Goal: Information Seeking & Learning: Learn about a topic

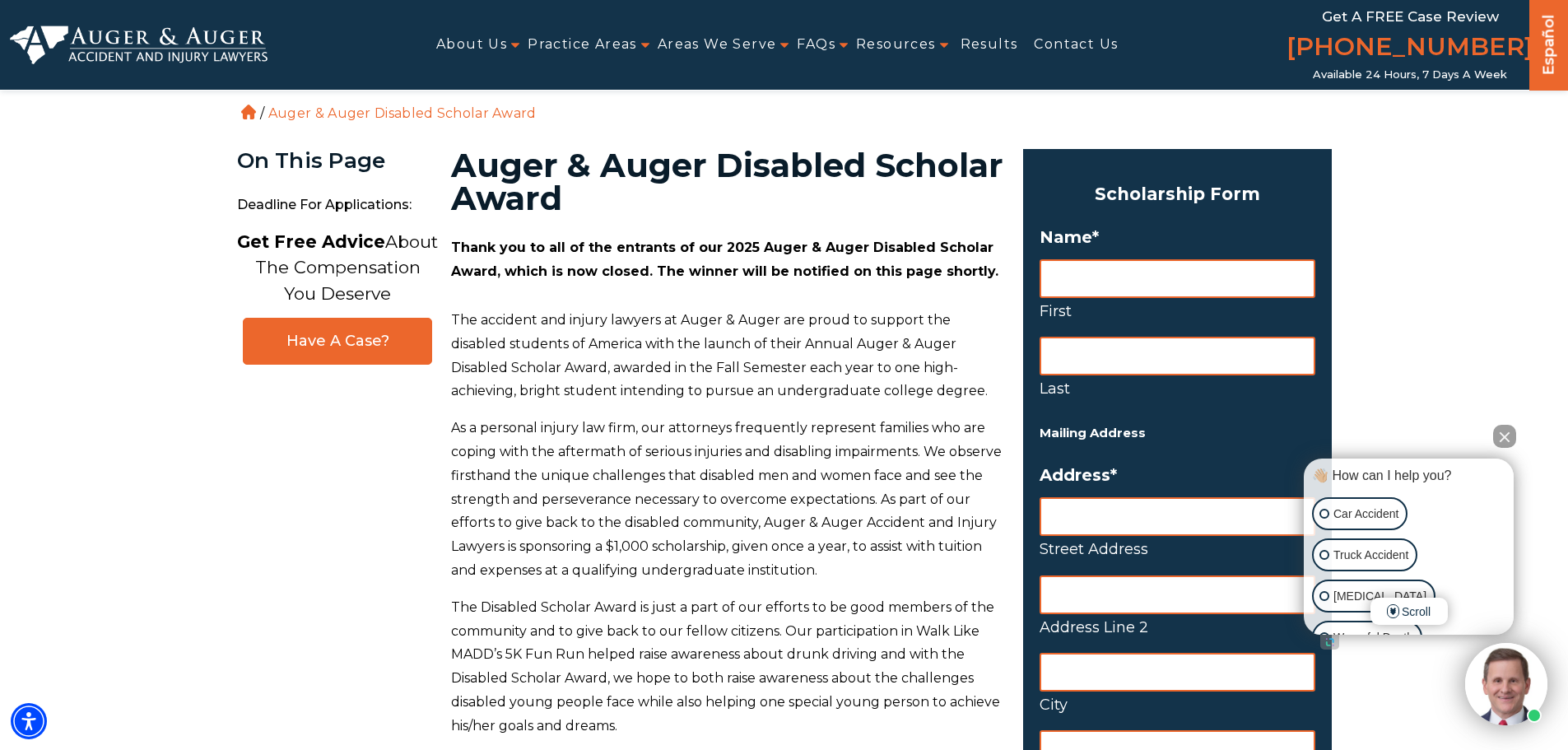
click at [1505, 431] on button "Close Intaker Chat Widget" at bounding box center [1504, 436] width 23 height 23
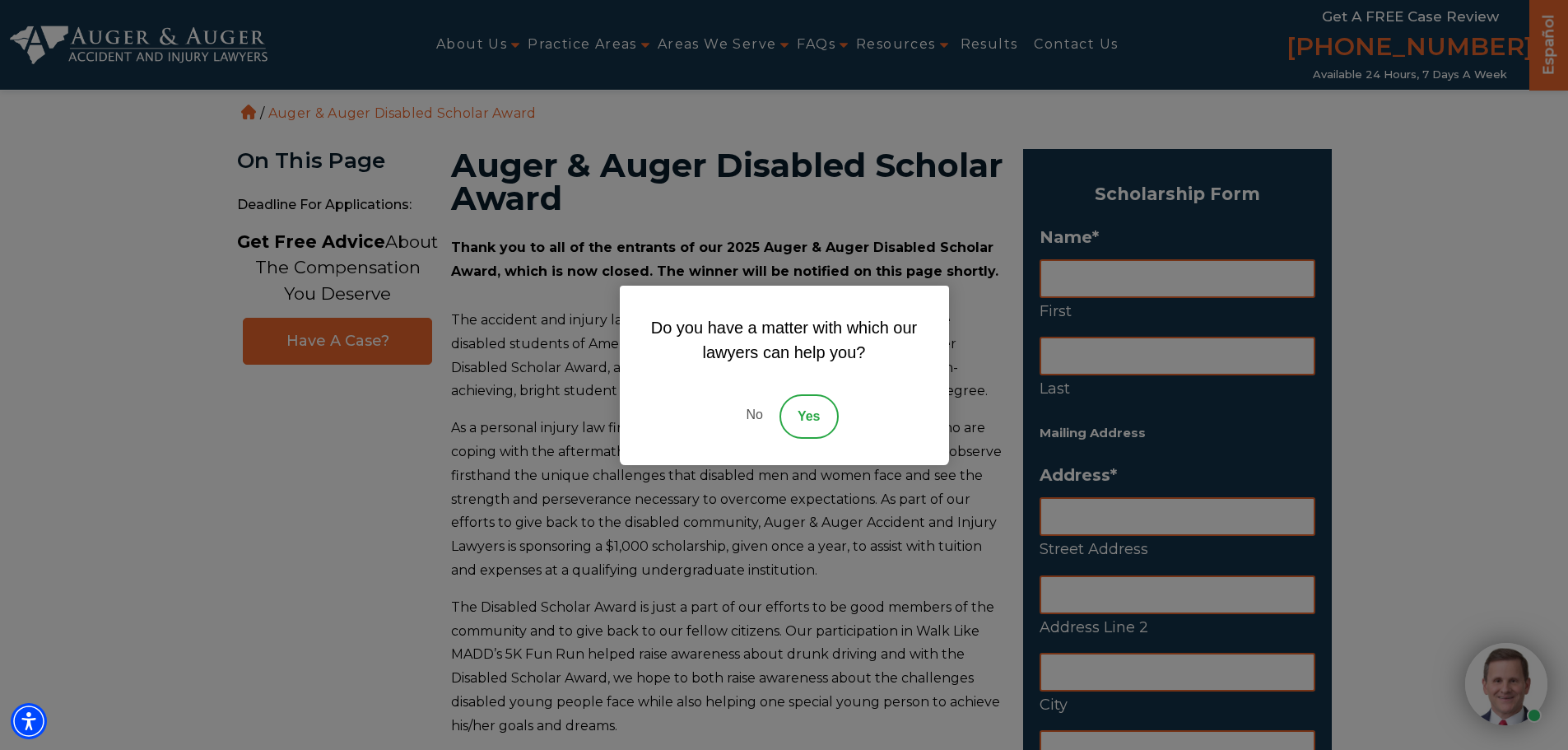
click at [745, 412] on link "No" at bounding box center [754, 417] width 49 height 44
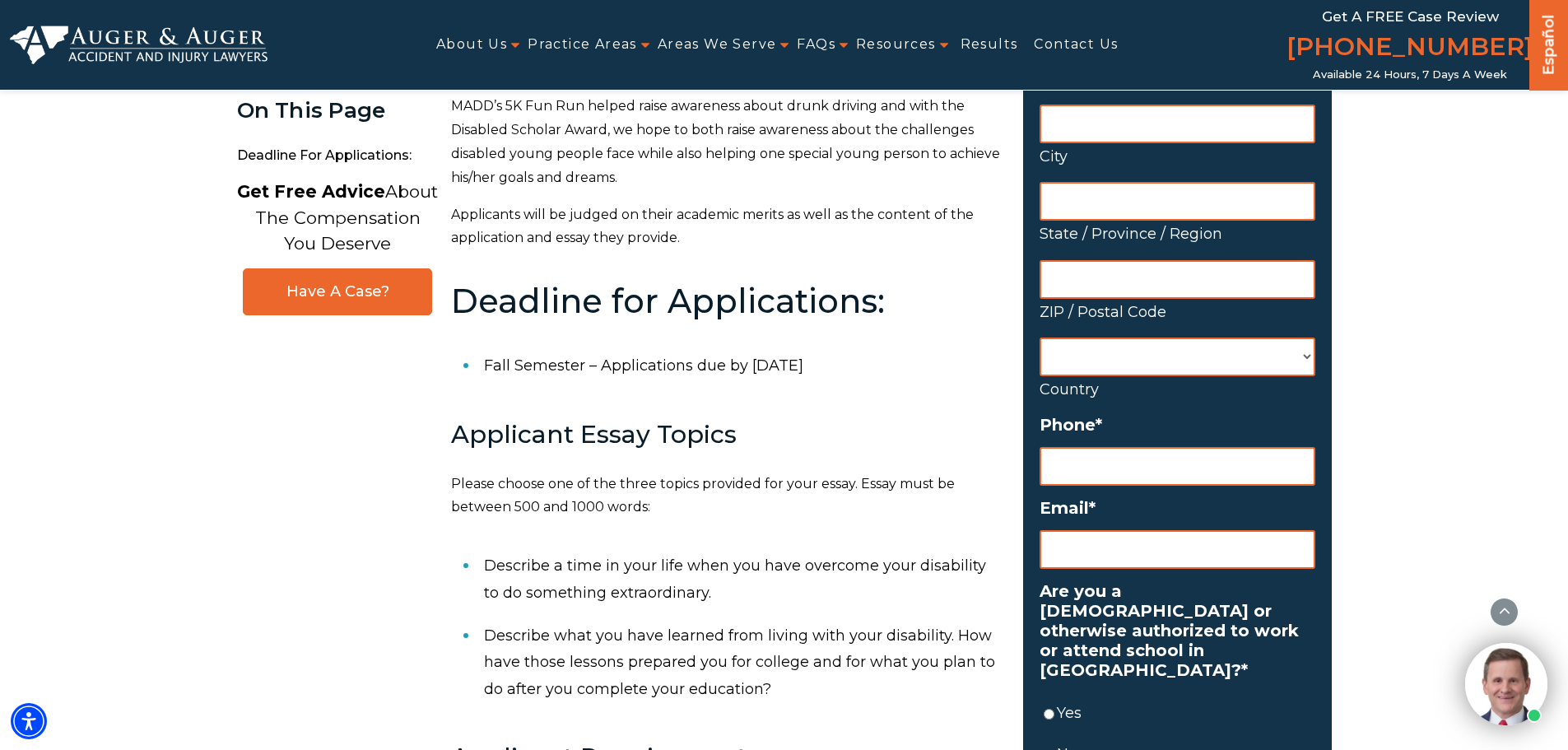
scroll to position [577, 0]
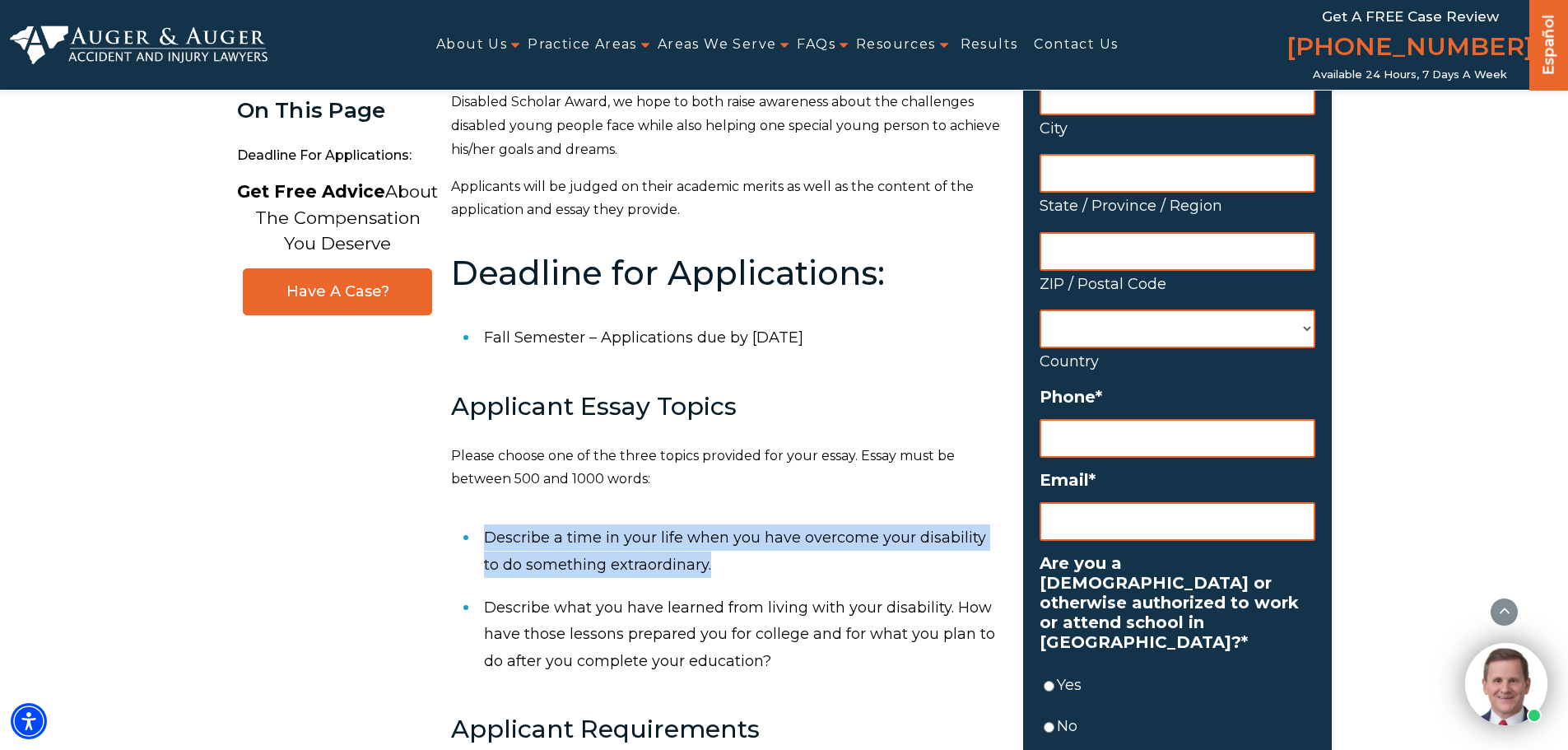
drag, startPoint x: 695, startPoint y: 565, endPoint x: 484, endPoint y: 537, distance: 212.8
click at [484, 537] on li "Describe a time in your life when you have overcome your disability to do somet…" at bounding box center [743, 551] width 519 height 70
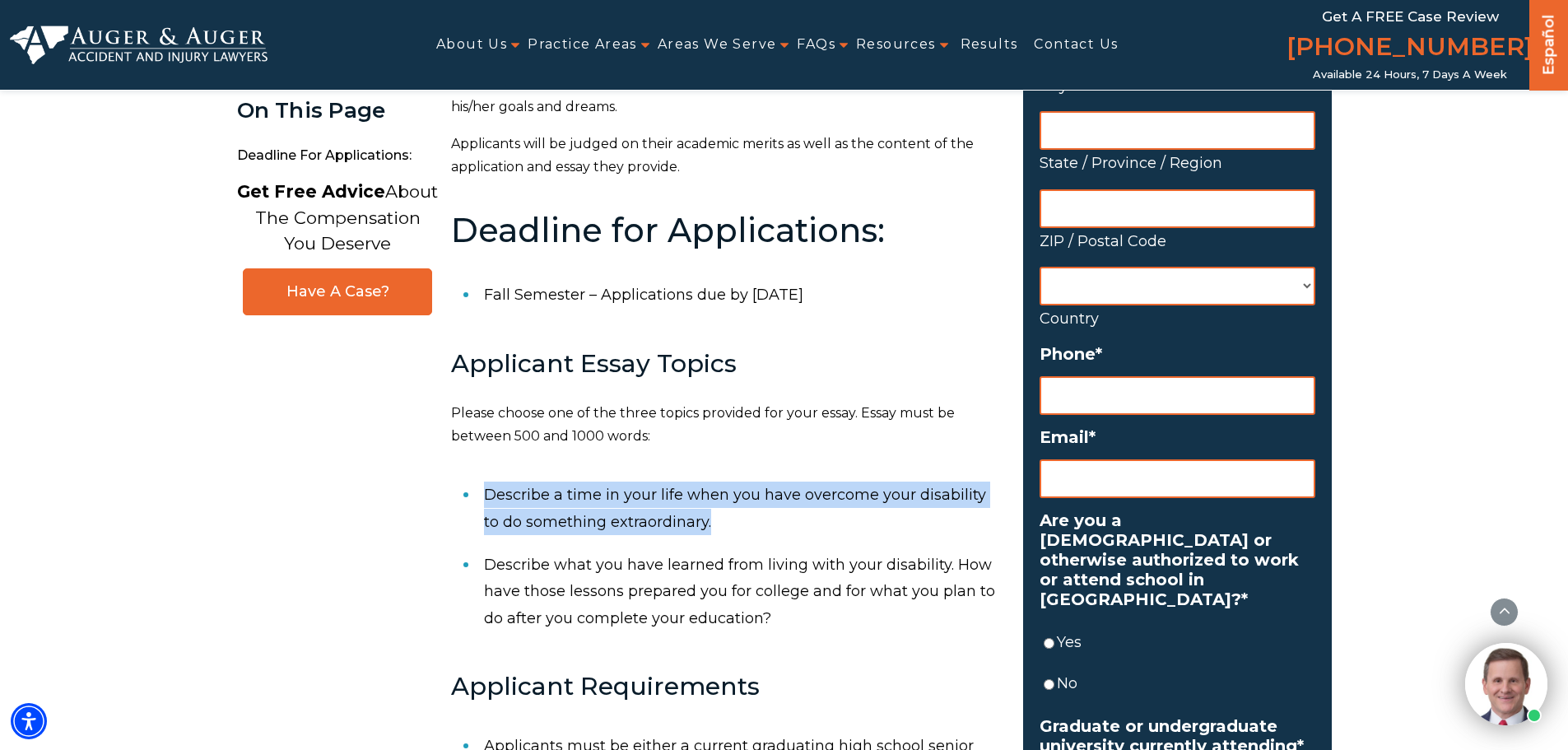
scroll to position [659, 0]
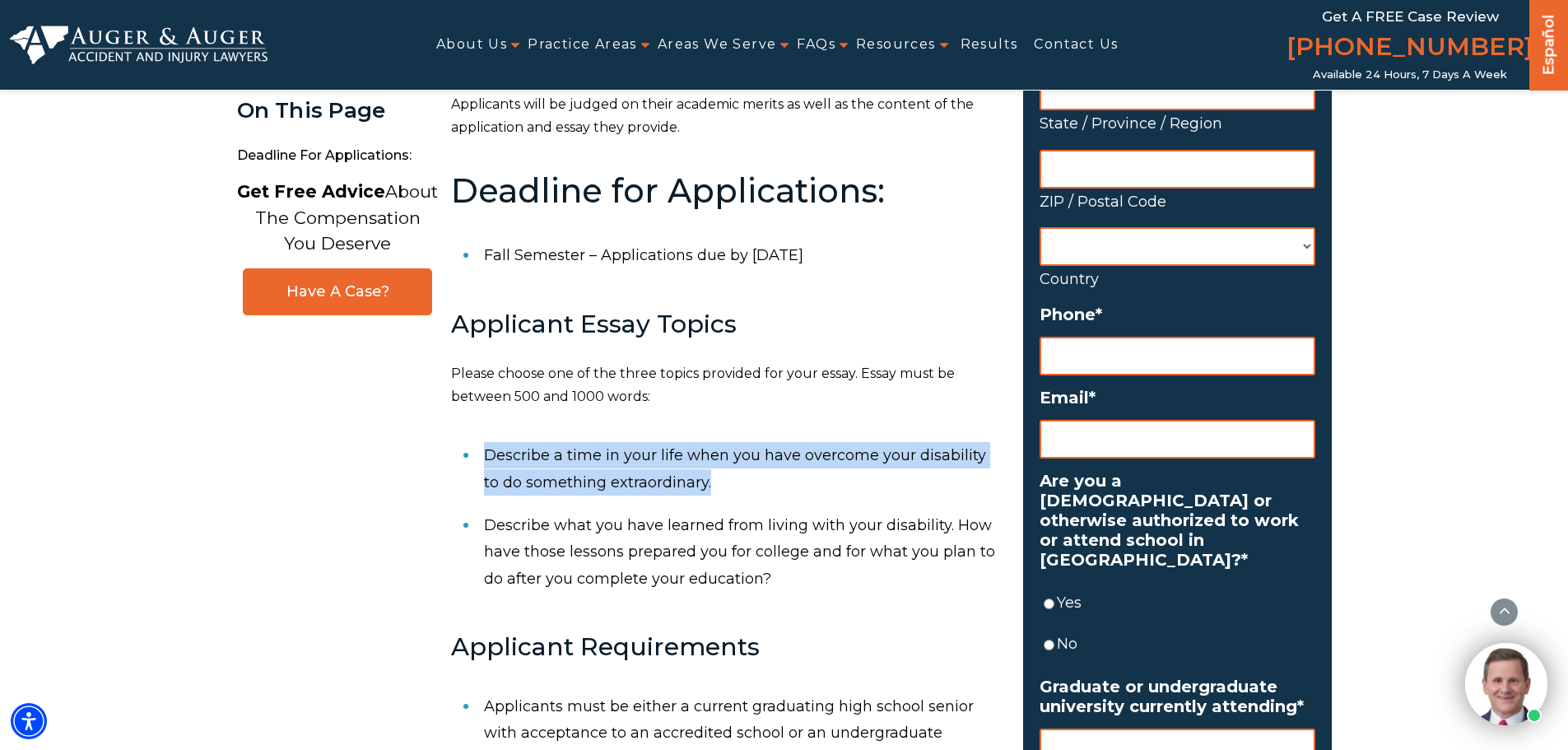
copy li "Describe a time in your life when you have overcome your disability to do somet…"
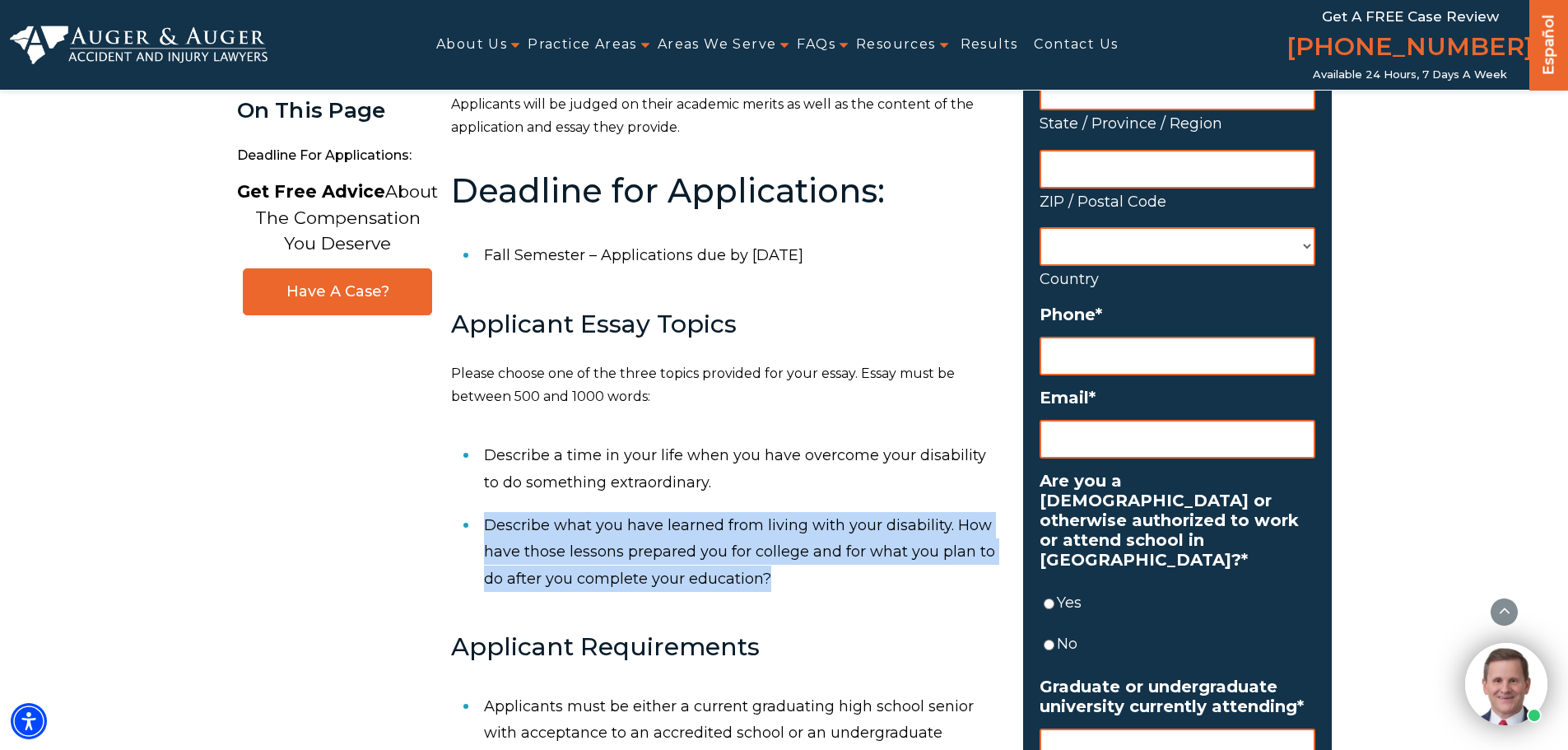
drag, startPoint x: 781, startPoint y: 575, endPoint x: 481, endPoint y: 521, distance: 304.8
click at [481, 521] on ol "Describe a time in your life when you have overcome your disability to do somet…" at bounding box center [727, 517] width 552 height 167
copy li "Describe what you have learned from living with your disability. How have those…"
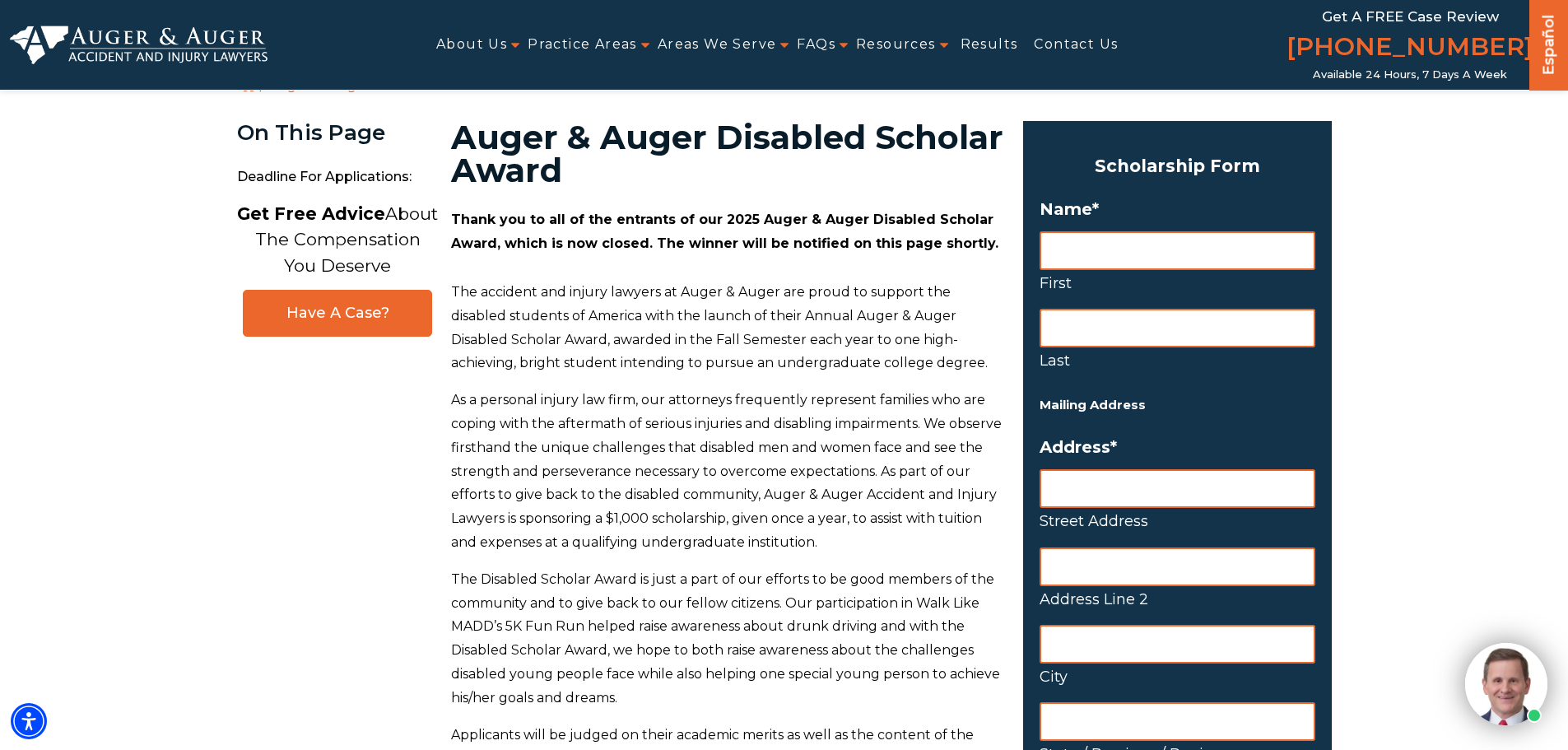
scroll to position [0, 0]
